Goal: Task Accomplishment & Management: Manage account settings

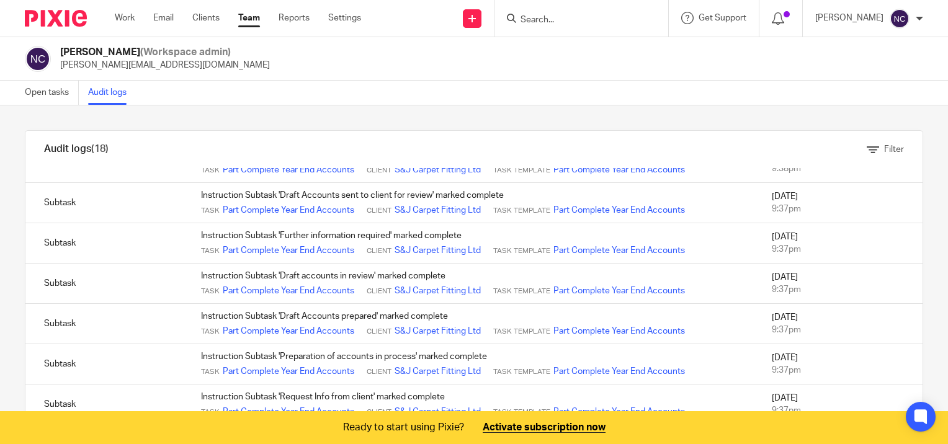
scroll to position [209, 0]
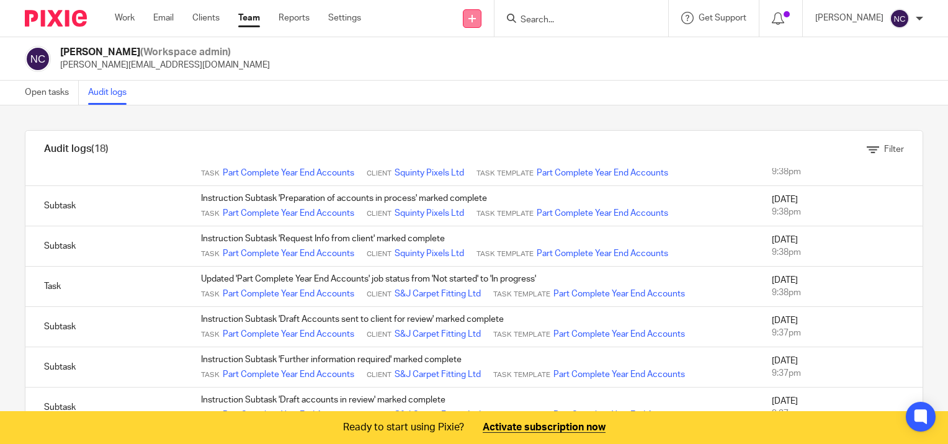
click at [475, 16] on icon at bounding box center [471, 18] width 7 height 7
click at [486, 75] on link "Create task" at bounding box center [474, 76] width 87 height 18
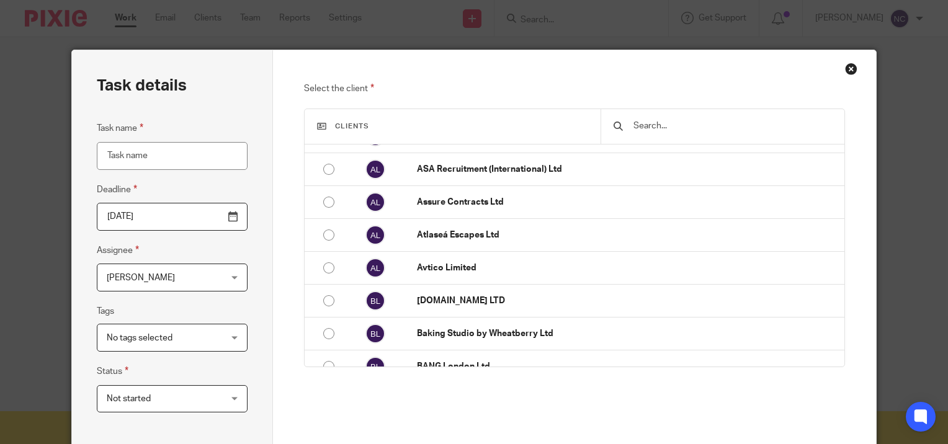
scroll to position [869, 0]
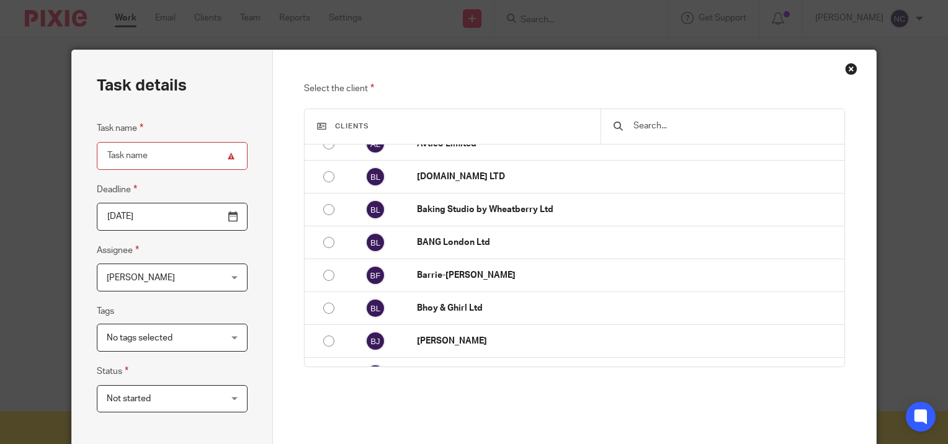
click at [845, 67] on div "Close this dialog window" at bounding box center [851, 69] width 12 height 12
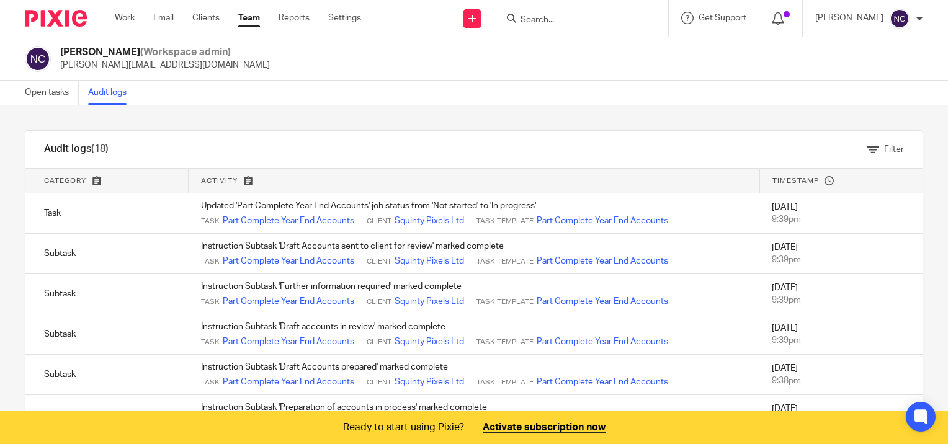
click at [257, 20] on link "Team" at bounding box center [249, 18] width 22 height 12
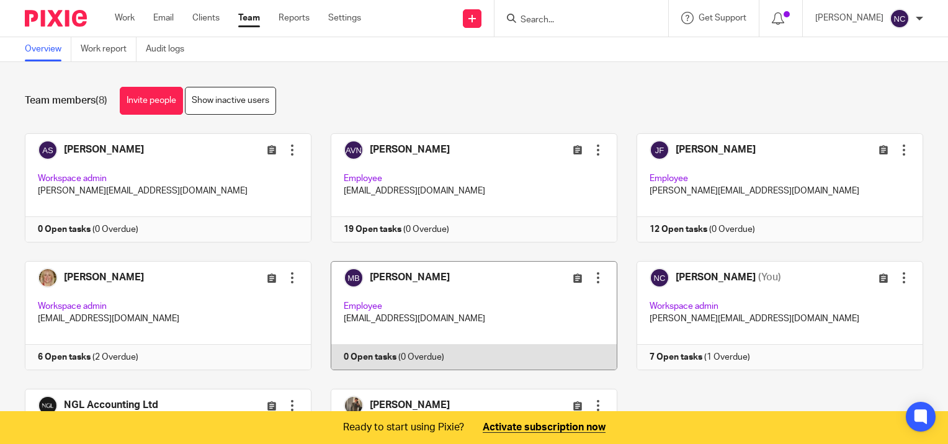
scroll to position [127, 0]
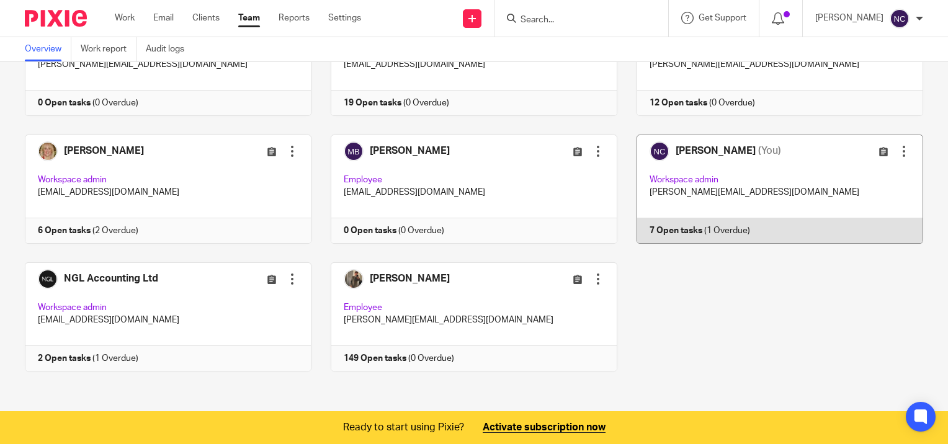
click at [697, 230] on link at bounding box center [770, 189] width 306 height 109
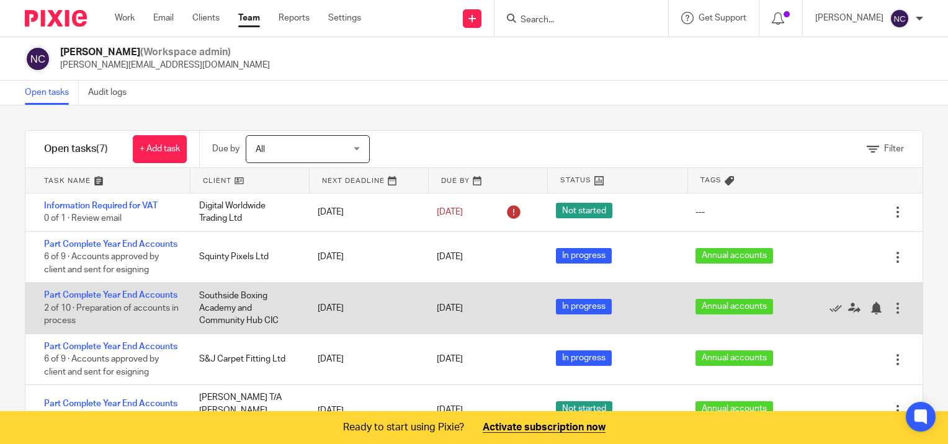
scroll to position [95, 0]
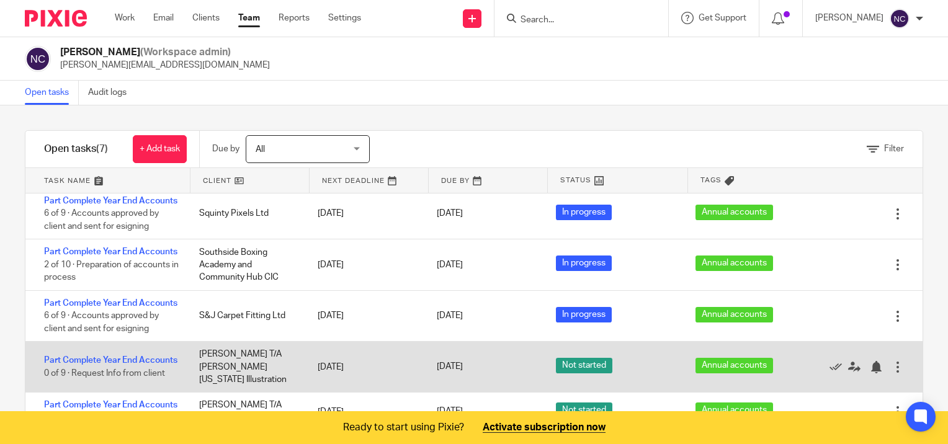
click at [476, 342] on div "Part Complete Year End Accounts 0 of 9 · Request Info from client Joy Hale T/A …" at bounding box center [473, 367] width 897 height 51
click at [117, 356] on link "Part Complete Year End Accounts" at bounding box center [110, 360] width 133 height 9
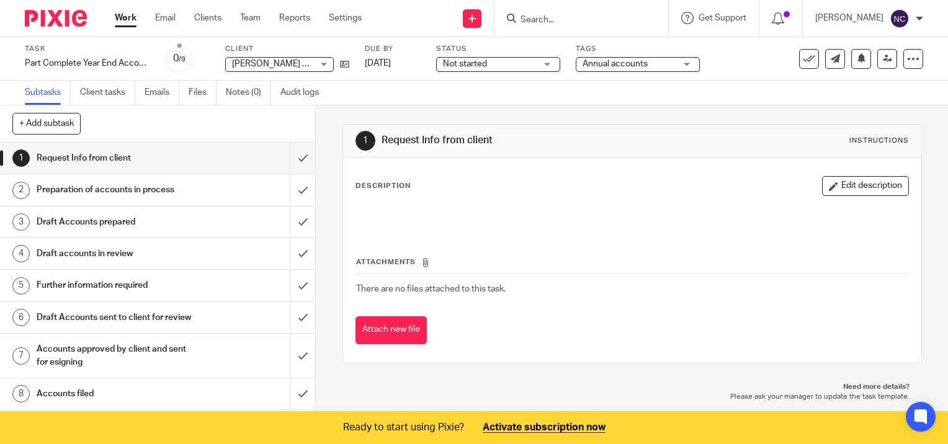
click at [462, 60] on span "Not started" at bounding box center [465, 64] width 44 height 9
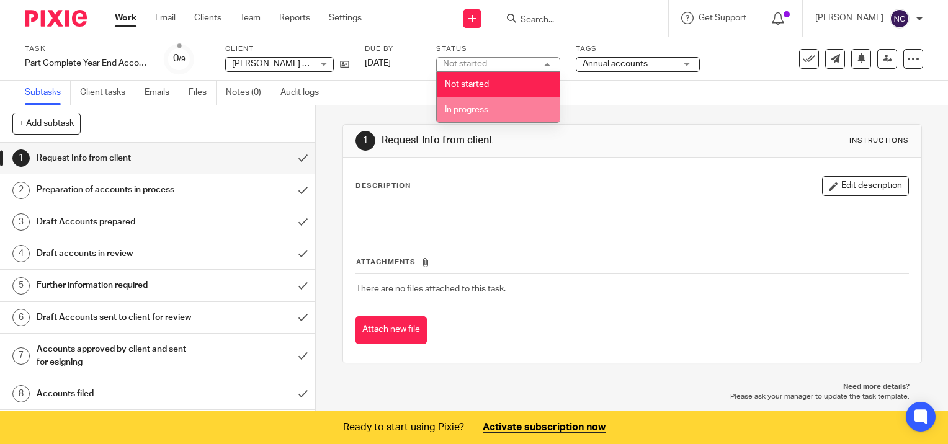
click at [473, 109] on span "In progress" at bounding box center [466, 109] width 43 height 9
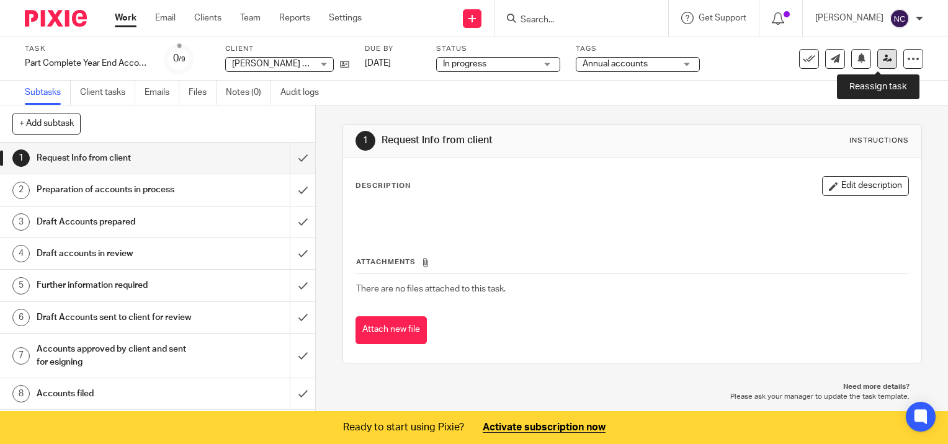
click at [877, 66] on link at bounding box center [887, 59] width 20 height 20
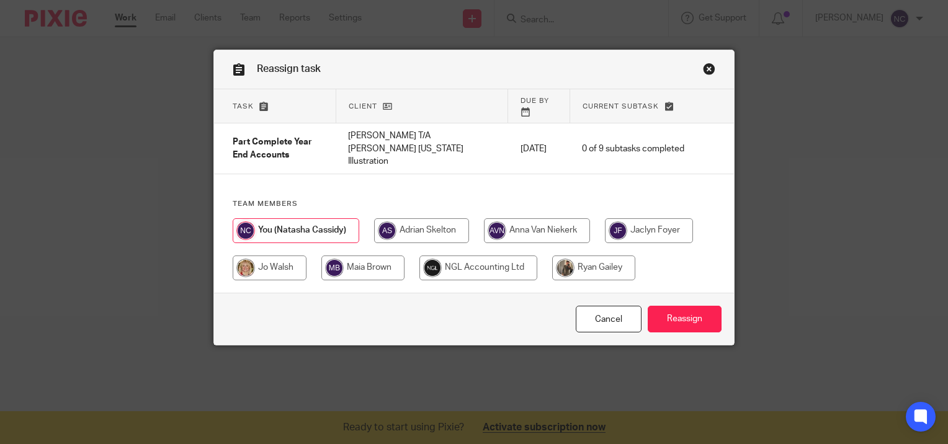
click at [546, 218] on input "radio" at bounding box center [537, 230] width 106 height 25
radio input "true"
click at [531, 143] on p "[DATE]" at bounding box center [539, 149] width 37 height 12
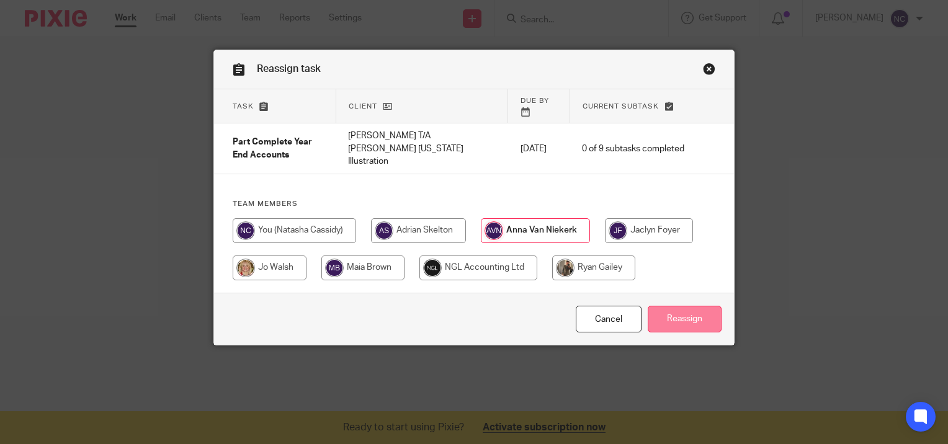
click at [689, 318] on input "Reassign" at bounding box center [685, 319] width 74 height 27
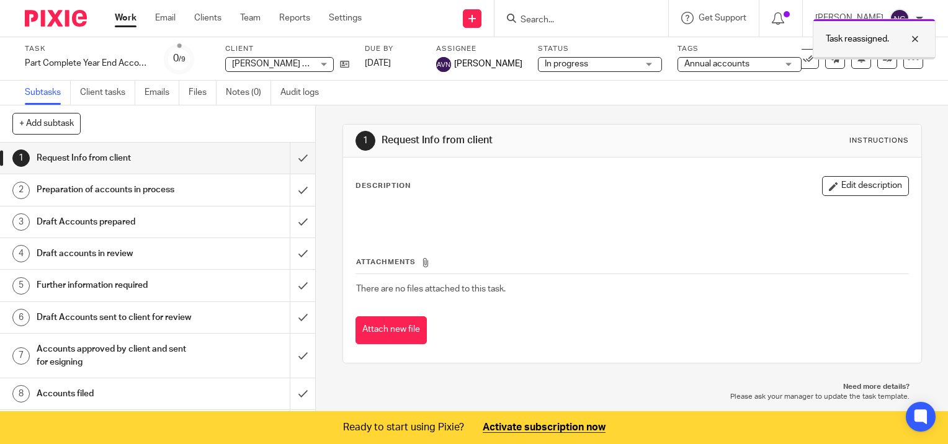
click at [912, 37] on div at bounding box center [906, 39] width 34 height 15
click at [251, 19] on link "Team" at bounding box center [250, 18] width 20 height 12
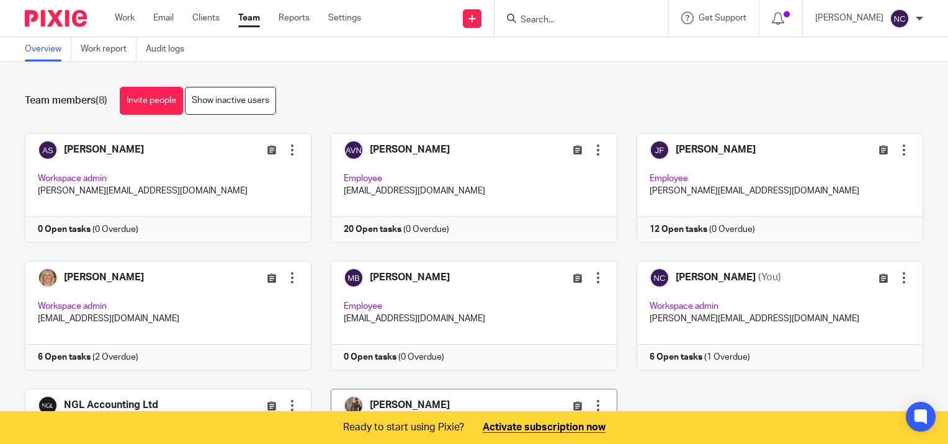
scroll to position [124, 0]
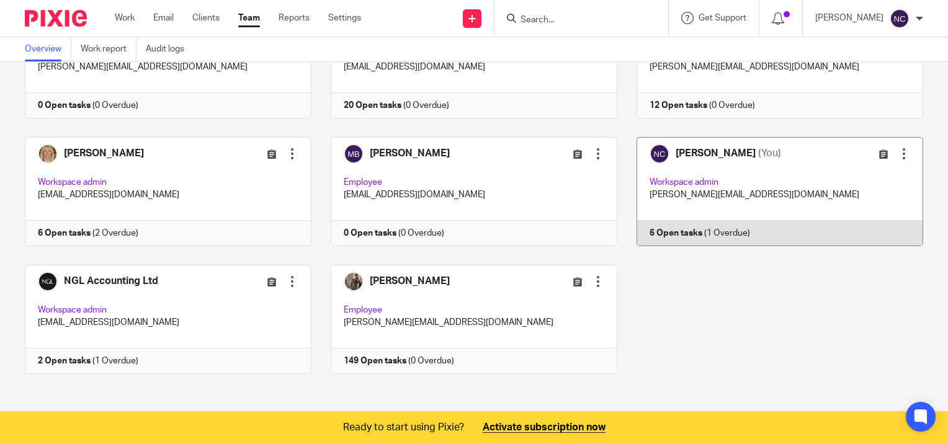
click at [674, 236] on link at bounding box center [770, 191] width 306 height 109
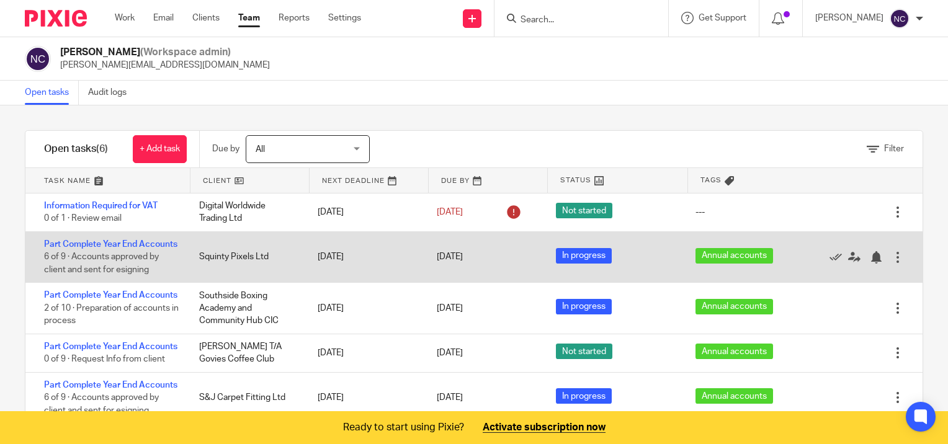
scroll to position [44, 0]
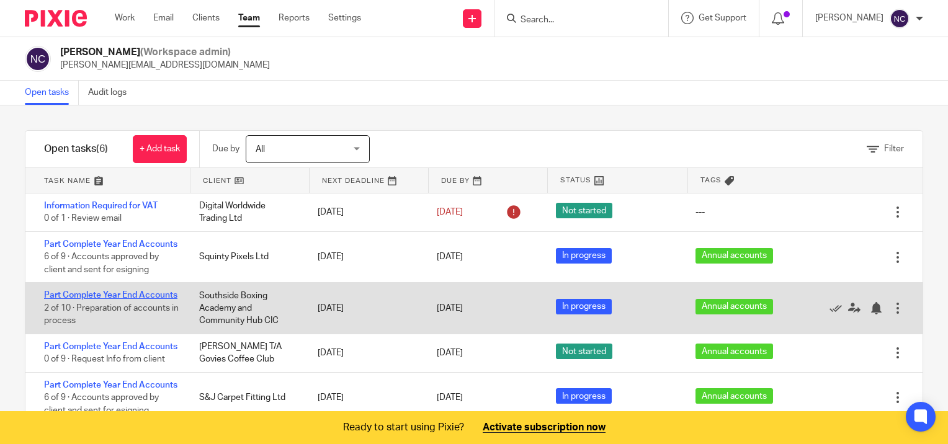
click at [74, 291] on link "Part Complete Year End Accounts" at bounding box center [110, 295] width 133 height 9
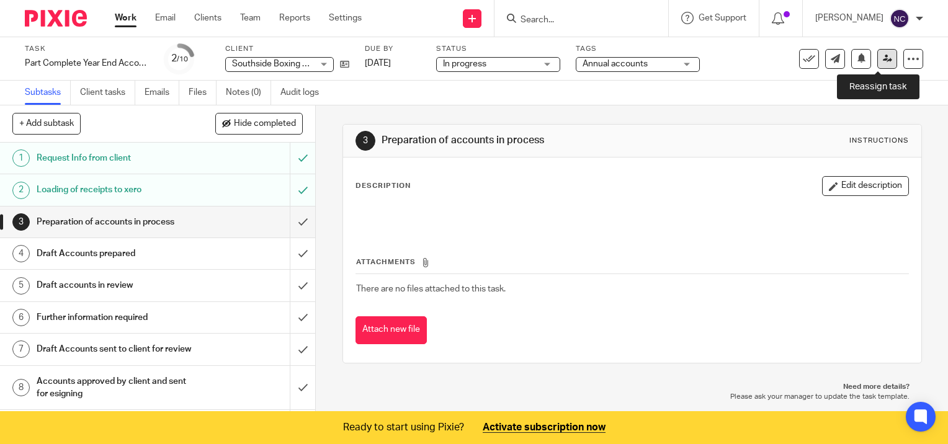
click at [883, 60] on icon at bounding box center [887, 58] width 9 height 9
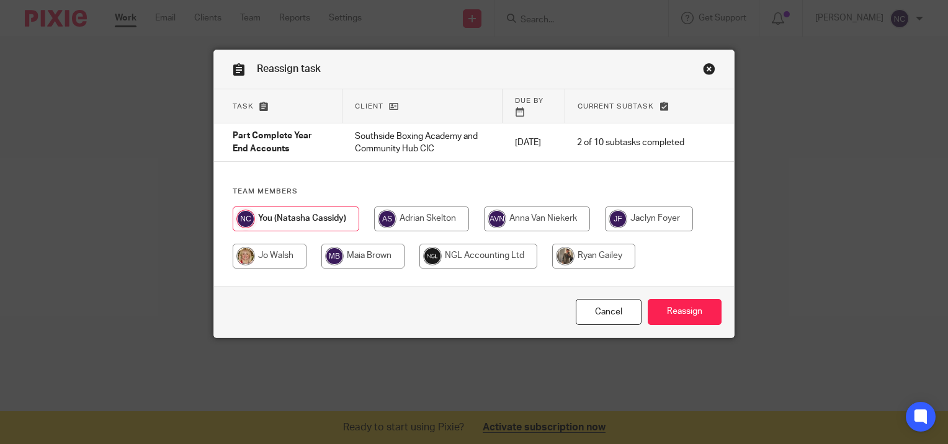
click at [539, 207] on input "radio" at bounding box center [537, 219] width 106 height 25
radio input "true"
click at [688, 312] on input "Reassign" at bounding box center [685, 312] width 74 height 27
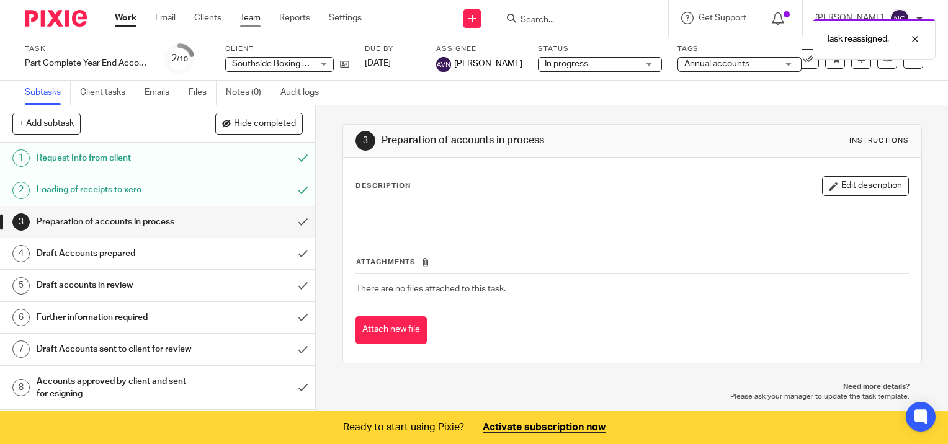
click at [253, 20] on link "Team" at bounding box center [250, 18] width 20 height 12
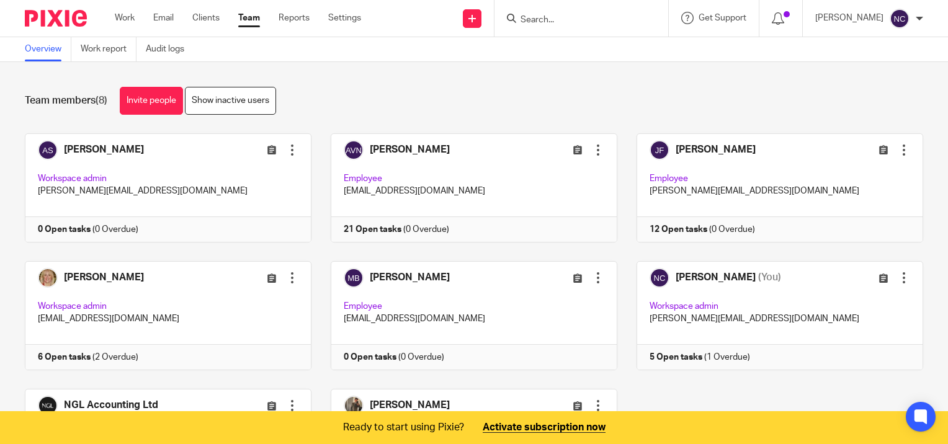
scroll to position [127, 0]
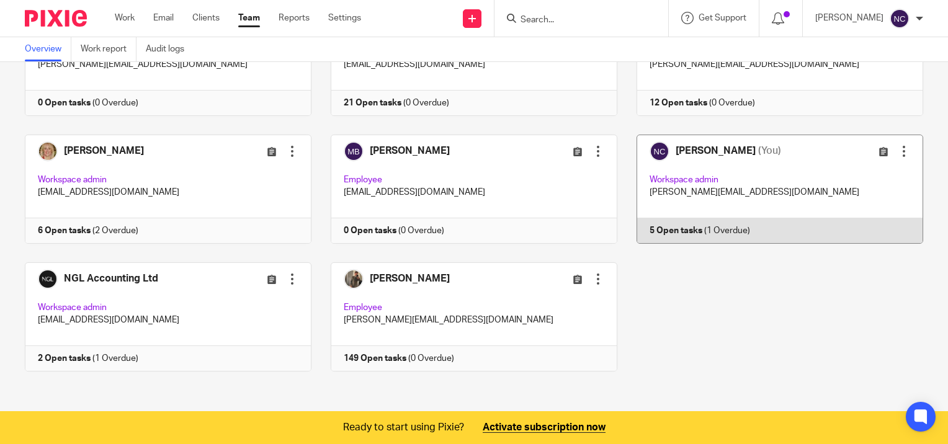
click at [683, 230] on link at bounding box center [770, 189] width 306 height 109
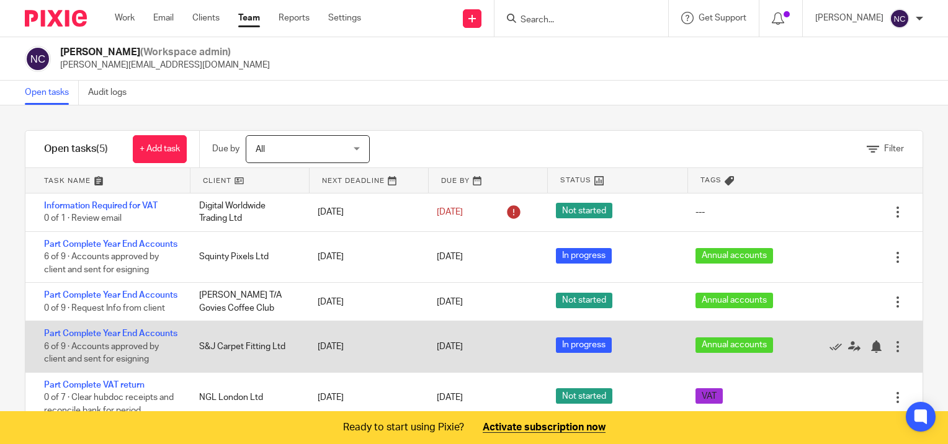
scroll to position [74, 0]
